Goal: Check status: Check status

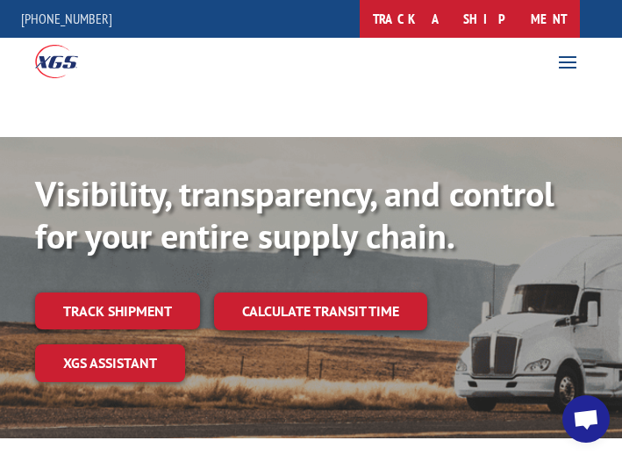
click at [500, 17] on link "track a shipment" at bounding box center [470, 19] width 220 height 38
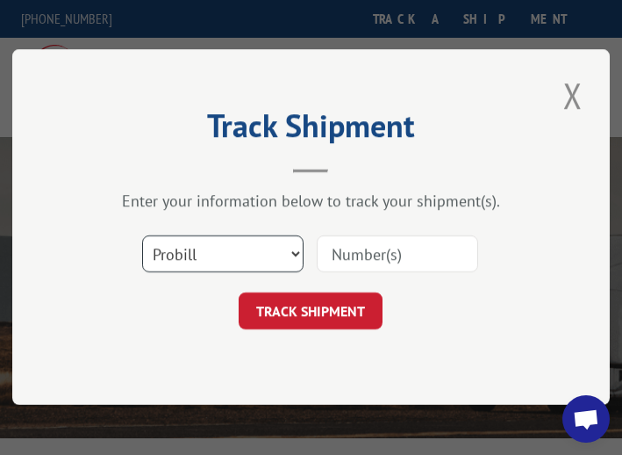
click at [253, 243] on select "Select category... Probill BOL PO" at bounding box center [223, 254] width 161 height 37
click at [143, 236] on select "Select category... Probill BOL PO" at bounding box center [223, 254] width 161 height 37
click at [219, 249] on select "Select category... Probill BOL PO" at bounding box center [223, 254] width 161 height 37
select select "po"
click at [143, 236] on select "Select category... Probill BOL PO" at bounding box center [223, 254] width 161 height 37
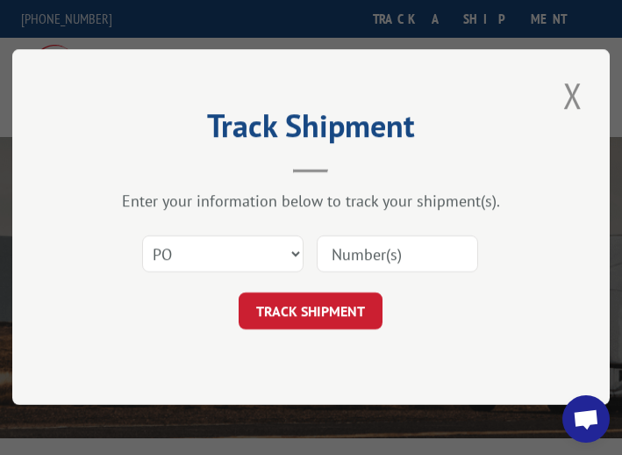
click at [376, 247] on input at bounding box center [398, 254] width 161 height 37
type input "505854"
click button "TRACK SHIPMENT" at bounding box center [312, 311] width 144 height 37
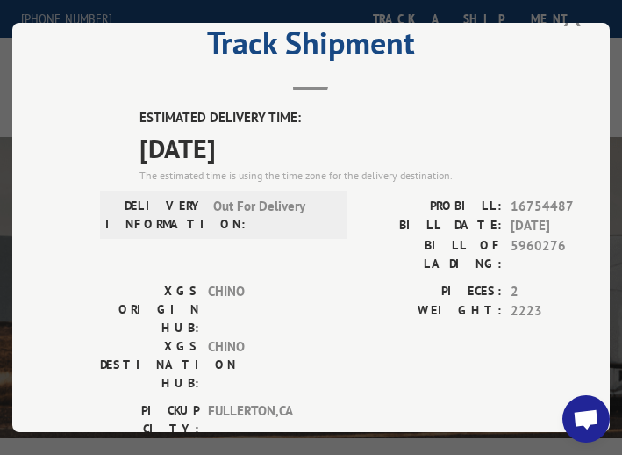
scroll to position [88, 0]
